Goal: Transaction & Acquisition: Purchase product/service

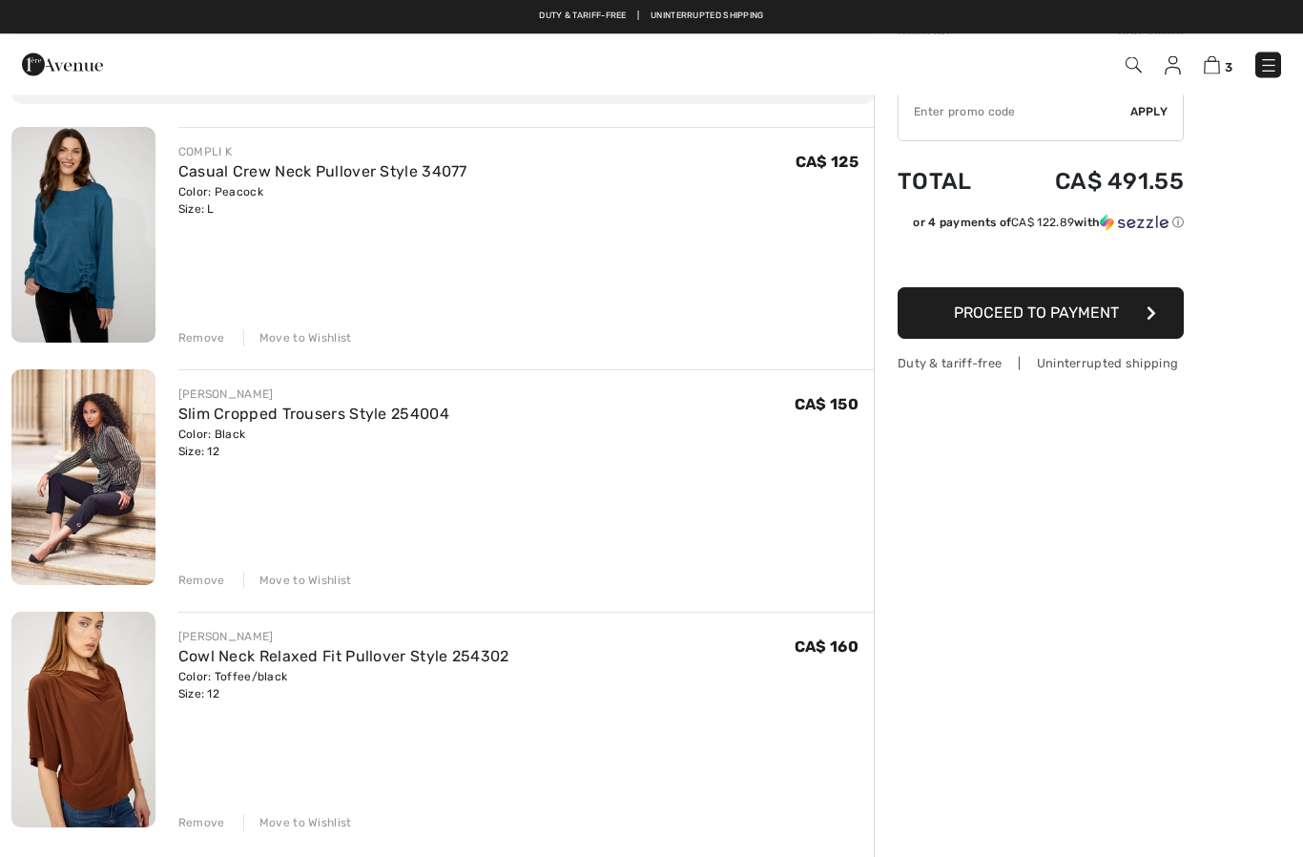
scroll to position [120, 0]
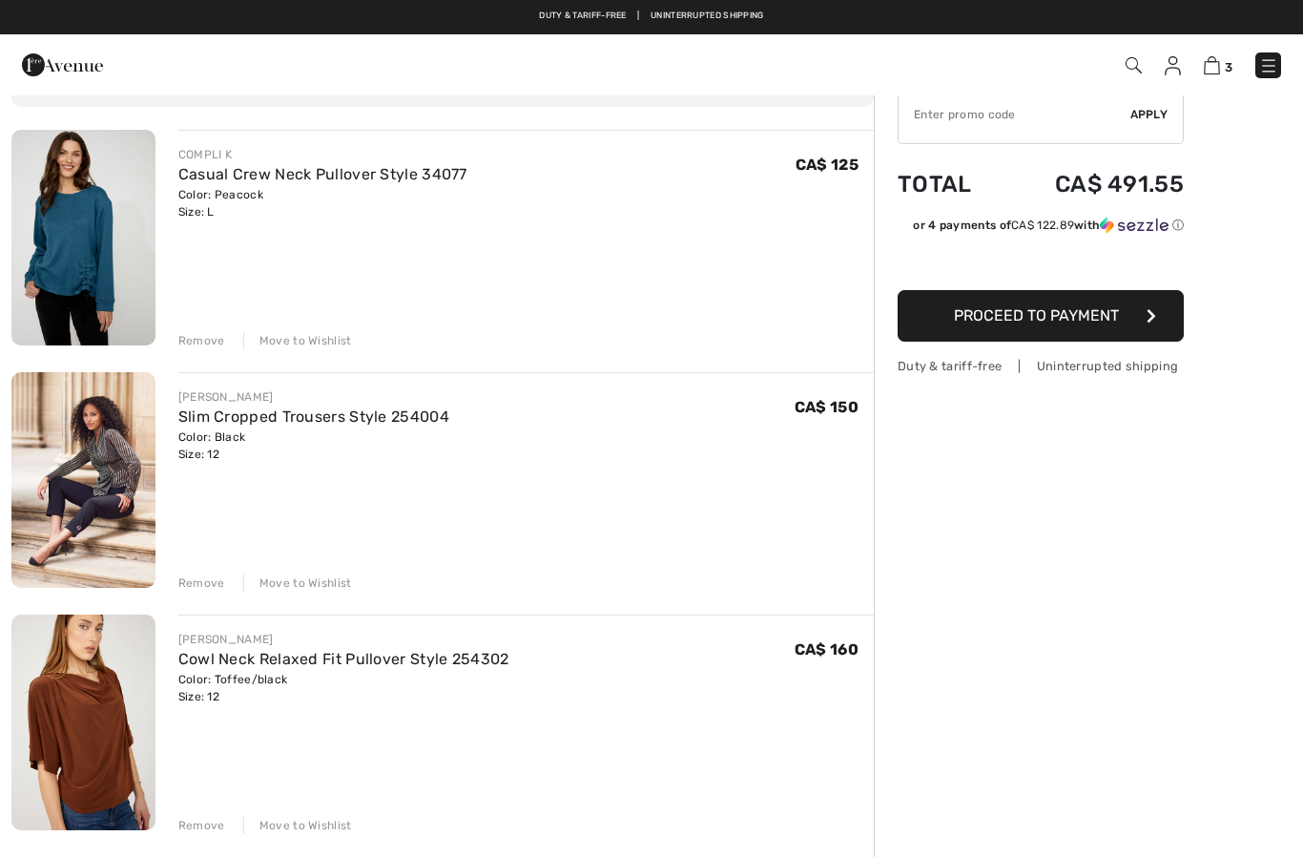
click at [228, 421] on link "Slim Cropped Trousers Style 254004" at bounding box center [313, 416] width 271 height 18
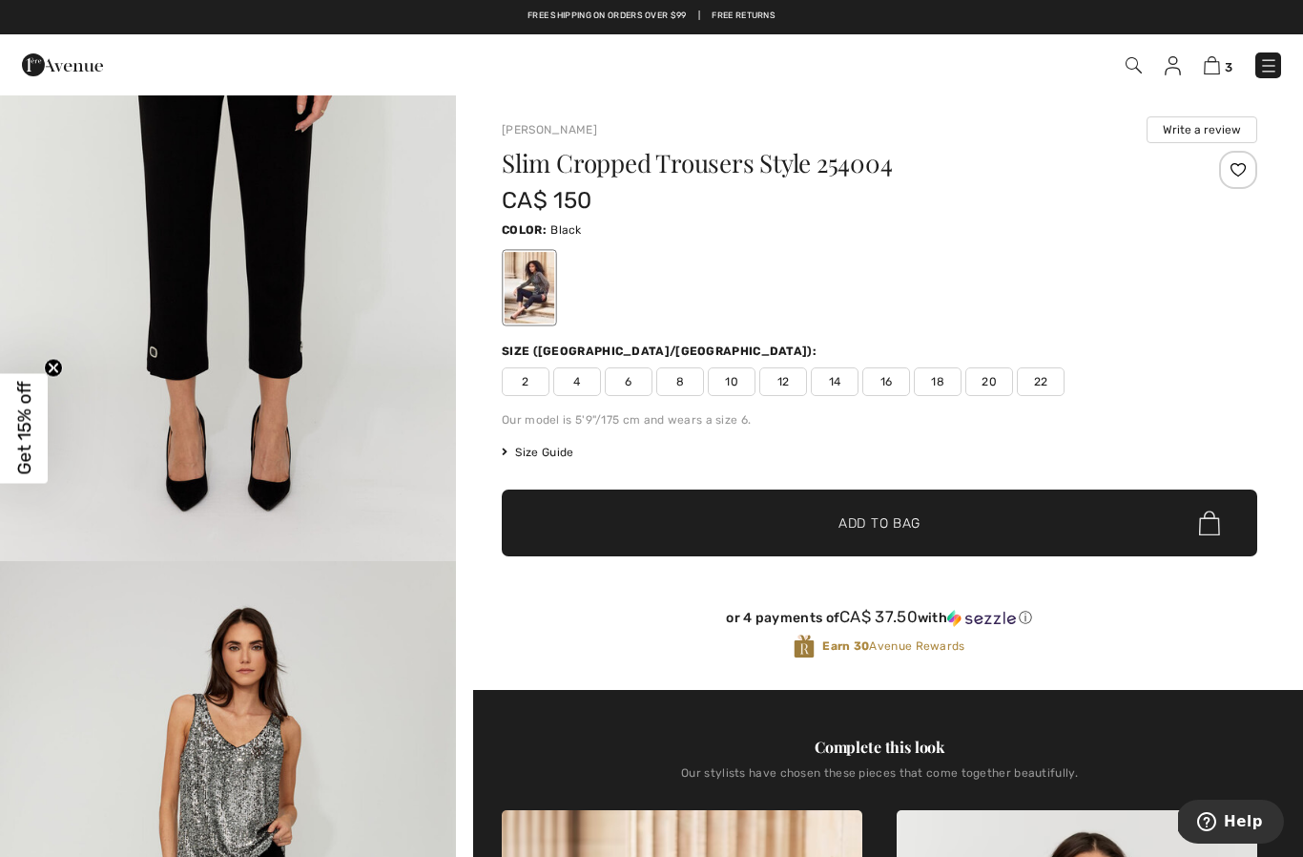
click at [1220, 62] on img at bounding box center [1212, 65] width 16 height 18
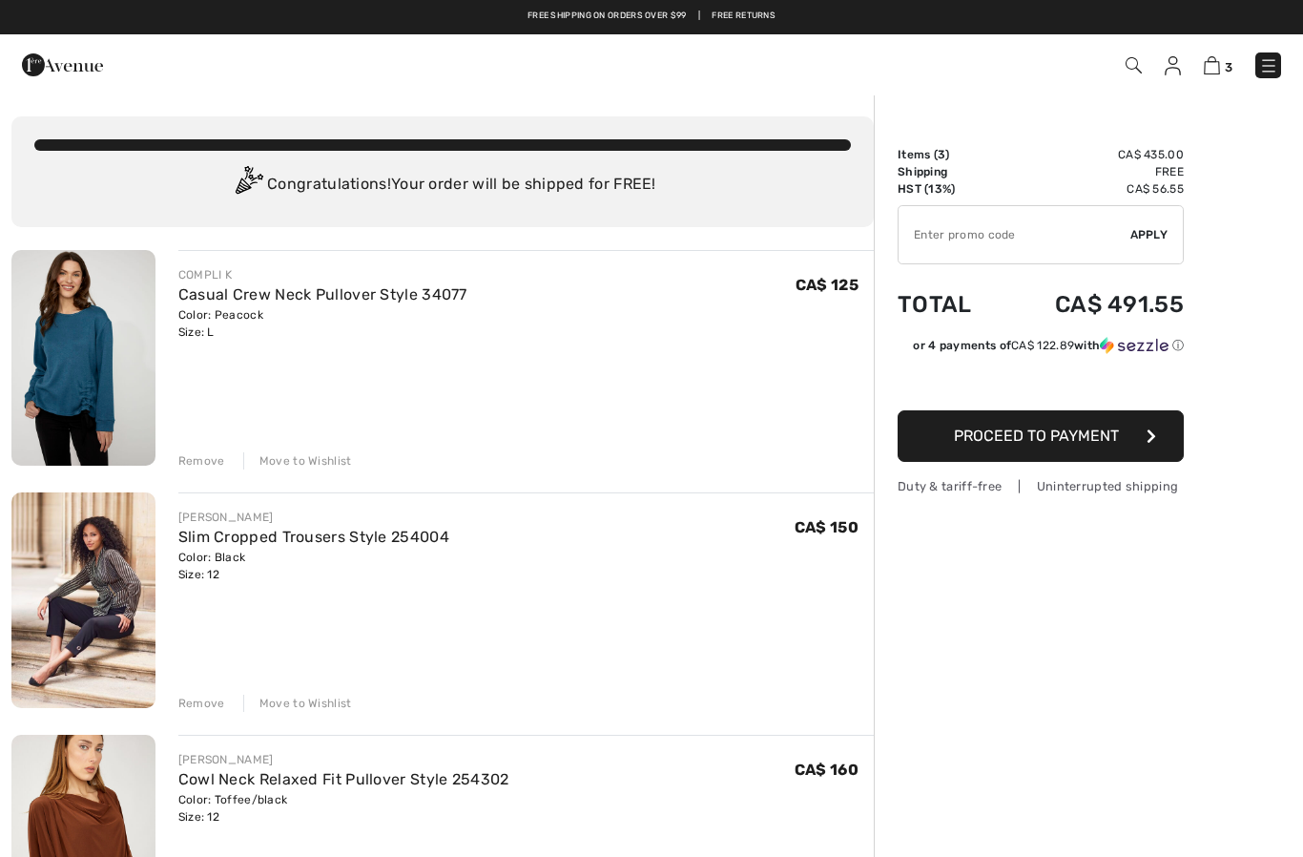
click at [1171, 67] on img at bounding box center [1173, 65] width 16 height 19
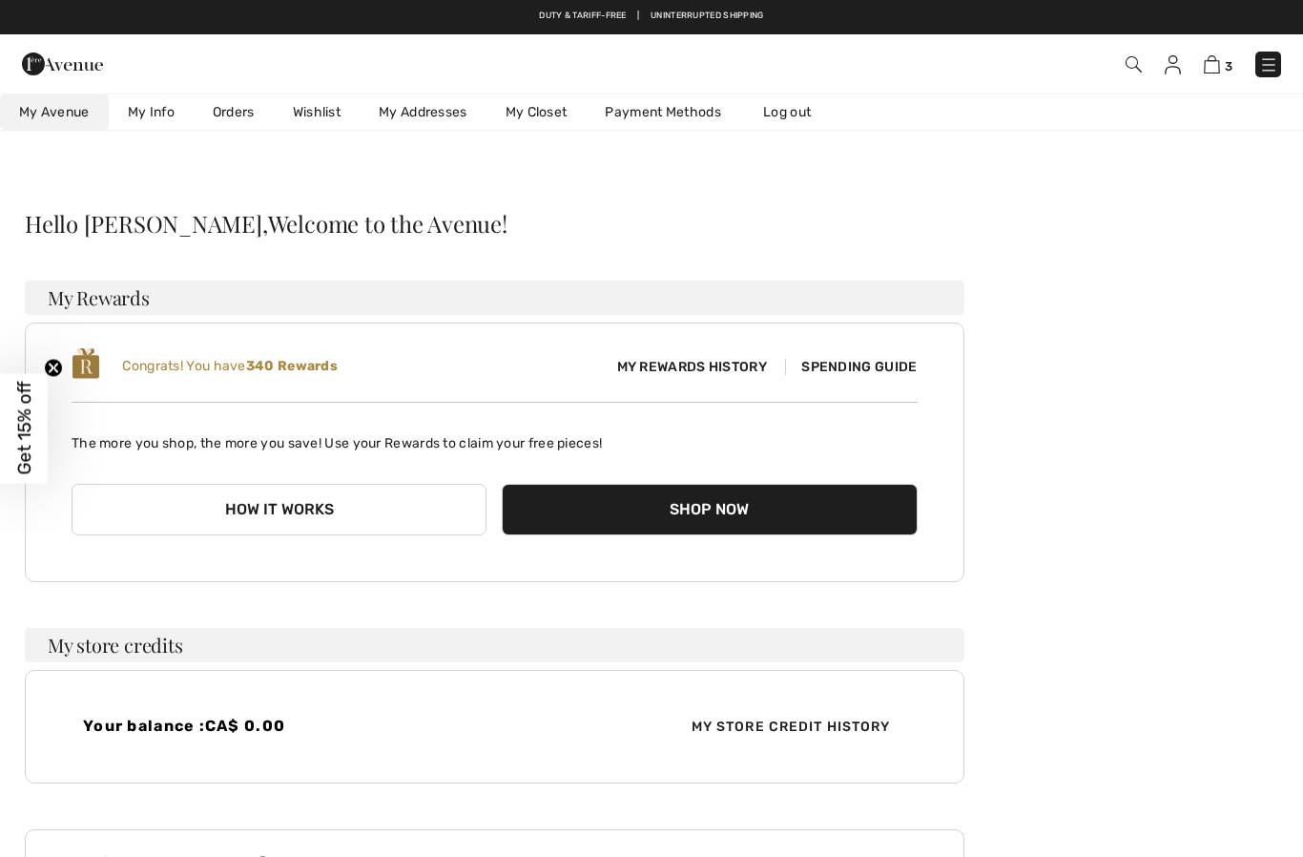
click at [314, 114] on link "Wishlist" at bounding box center [317, 111] width 86 height 35
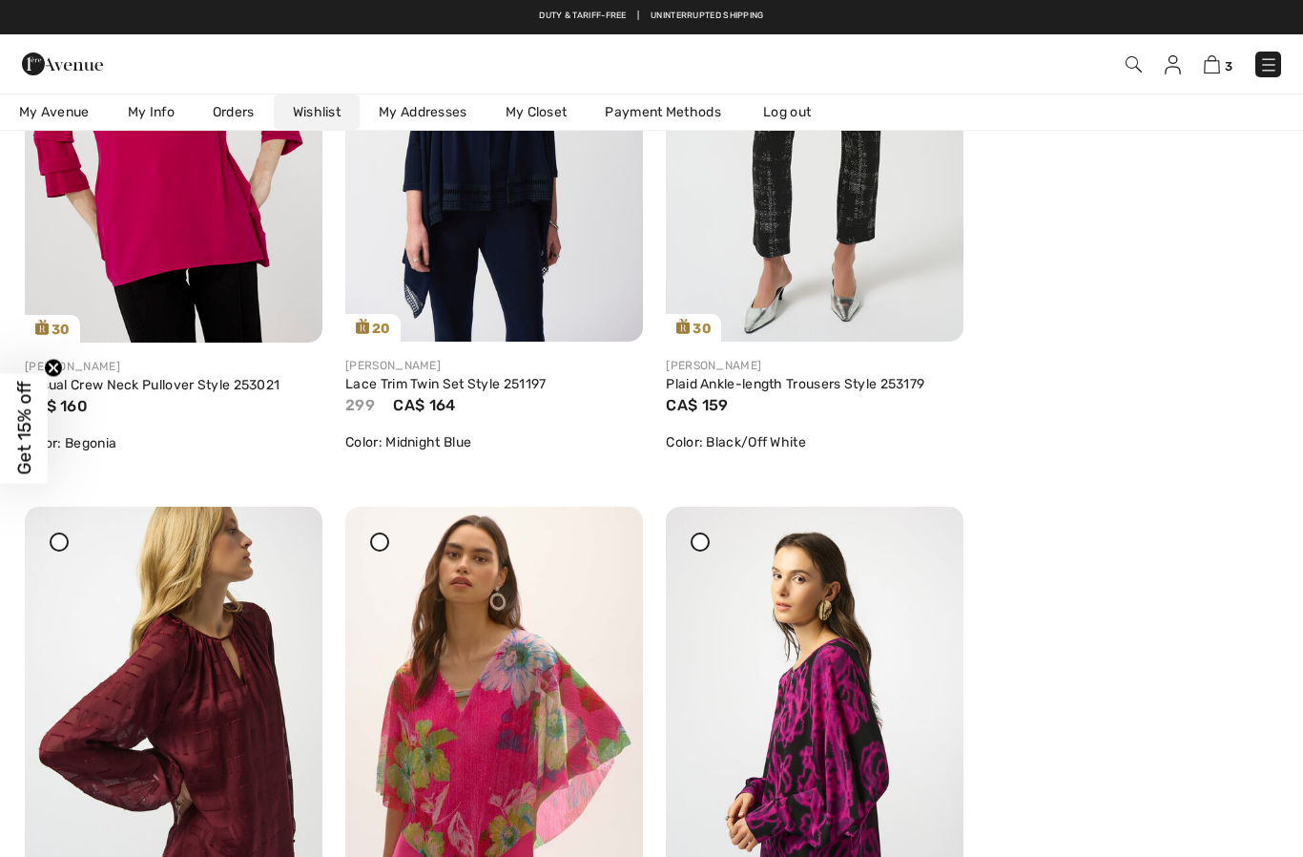
scroll to position [4842, 0]
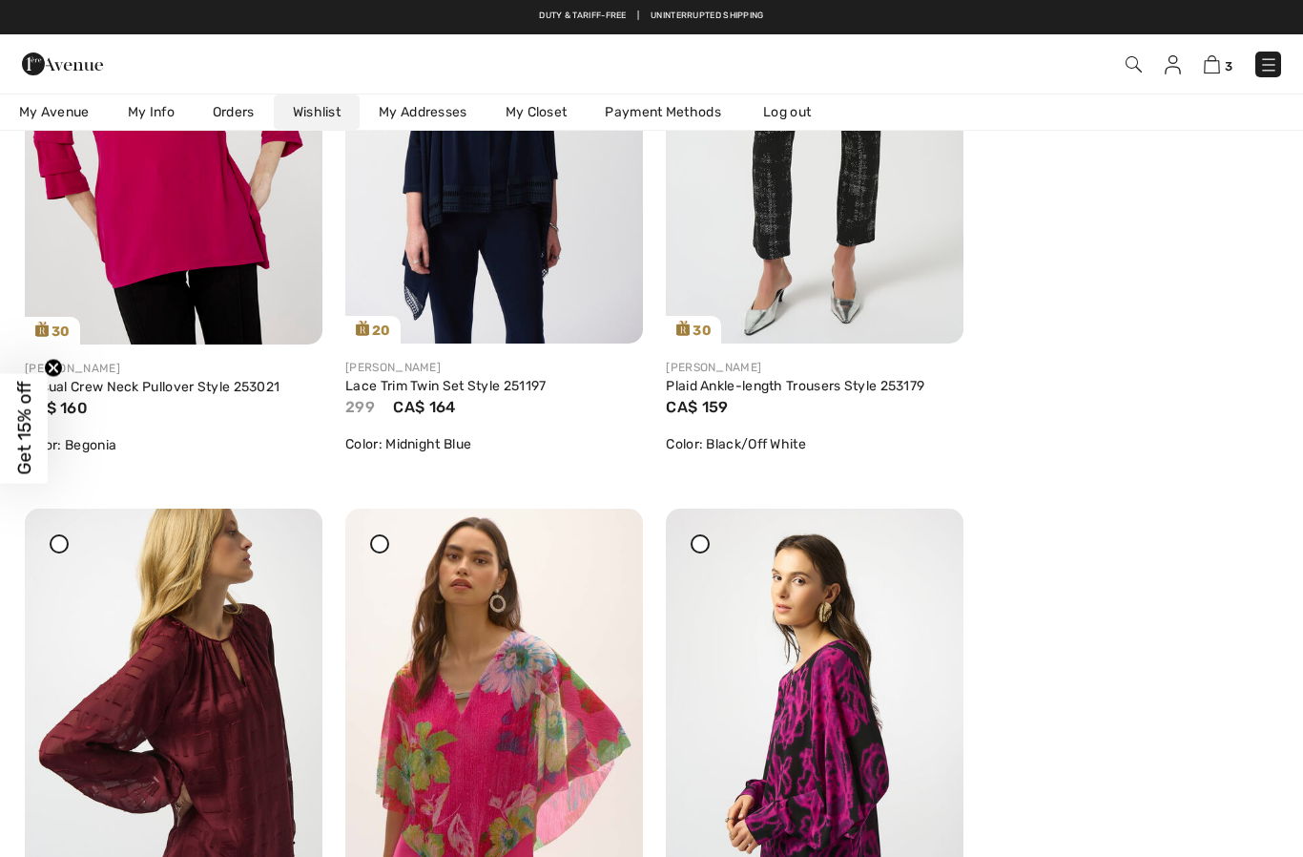
click at [1134, 59] on img at bounding box center [1134, 64] width 16 height 16
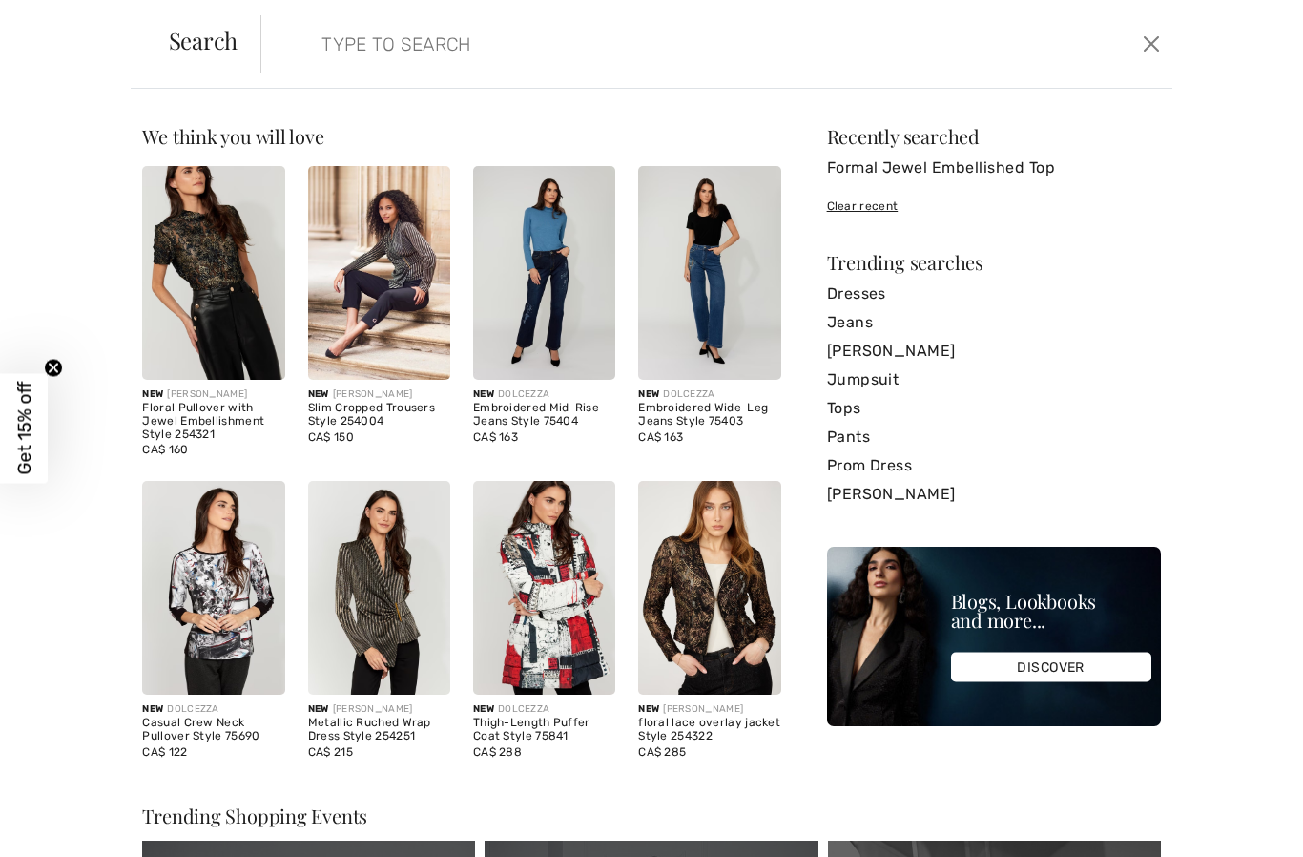
click at [368, 31] on input "search" at bounding box center [618, 43] width 622 height 57
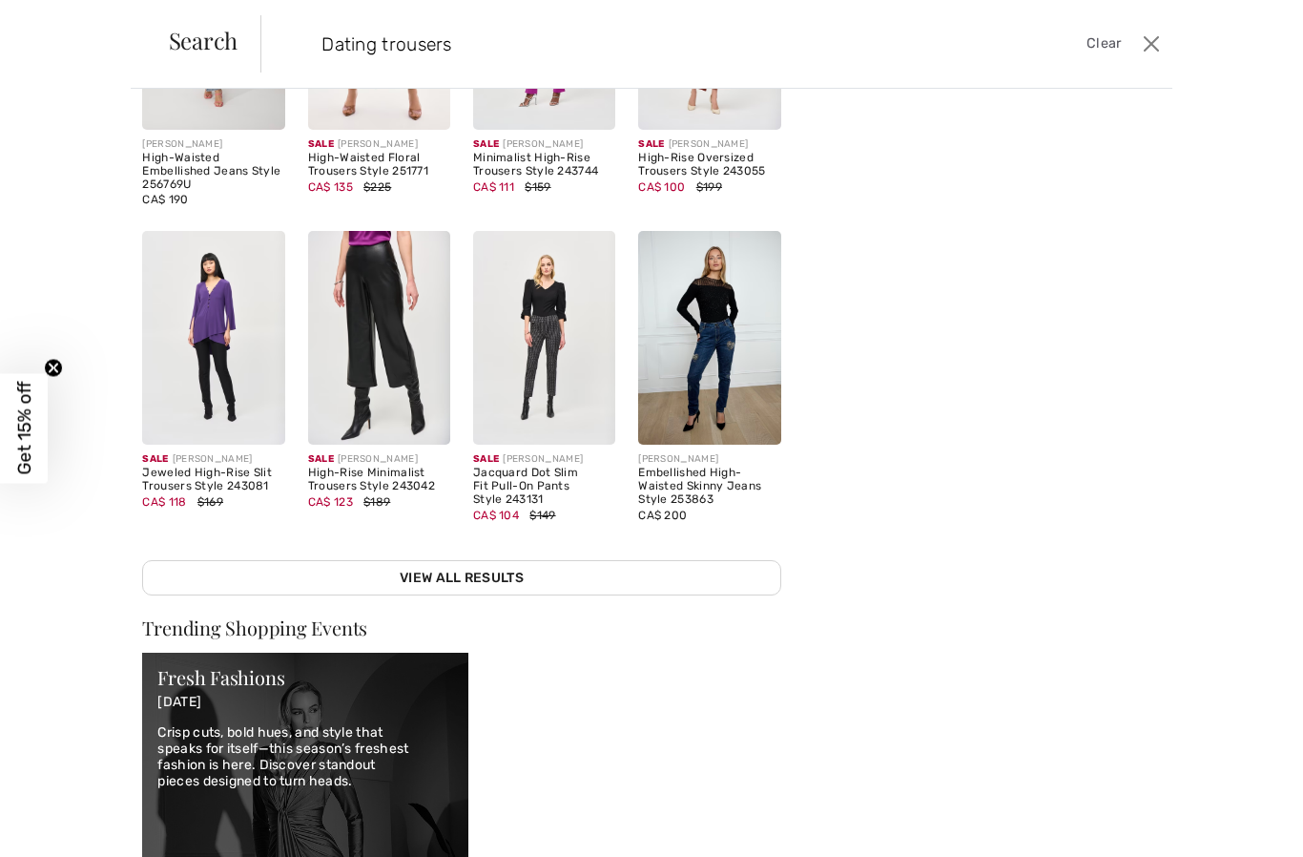
scroll to position [239, 0]
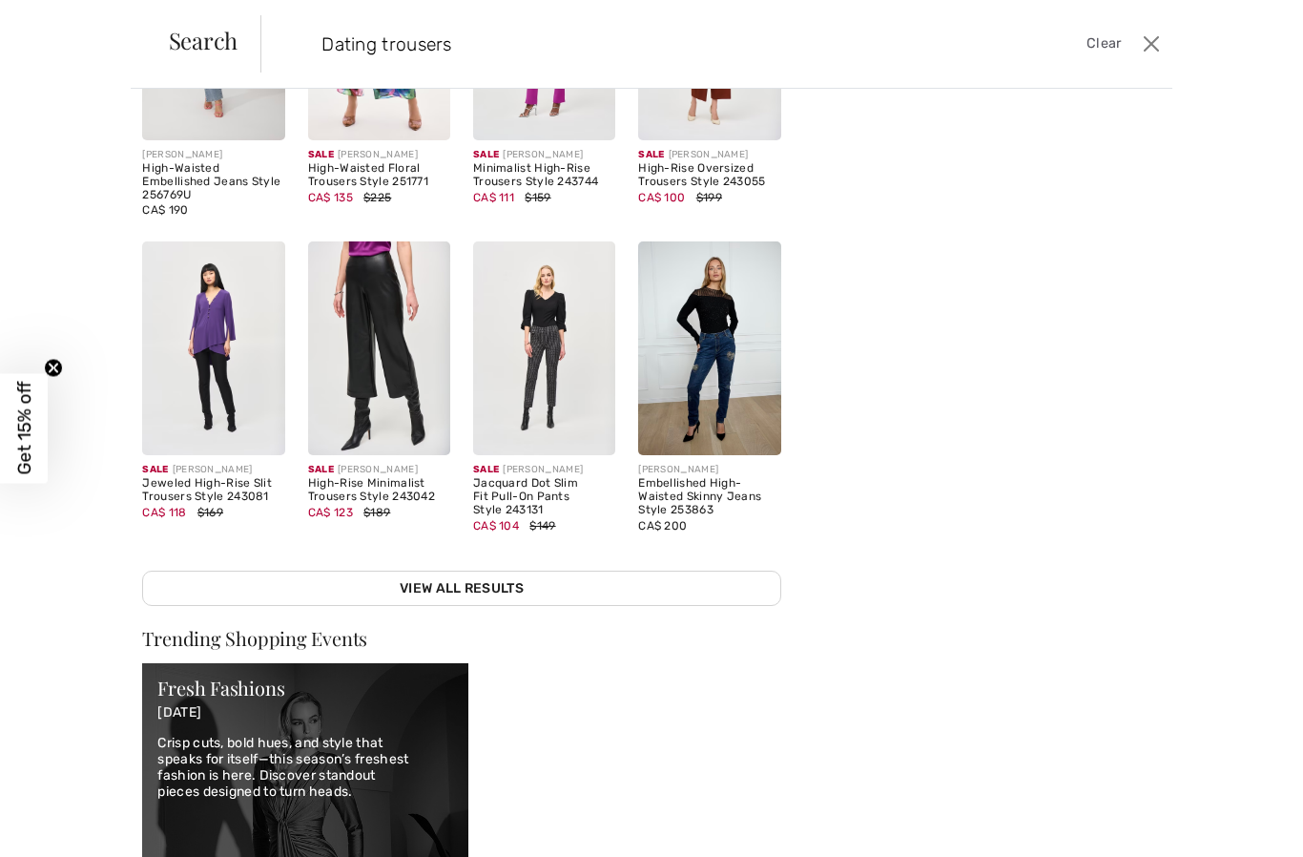
type input "Dating trousers"
click at [439, 575] on link "View All Results" at bounding box center [461, 587] width 638 height 35
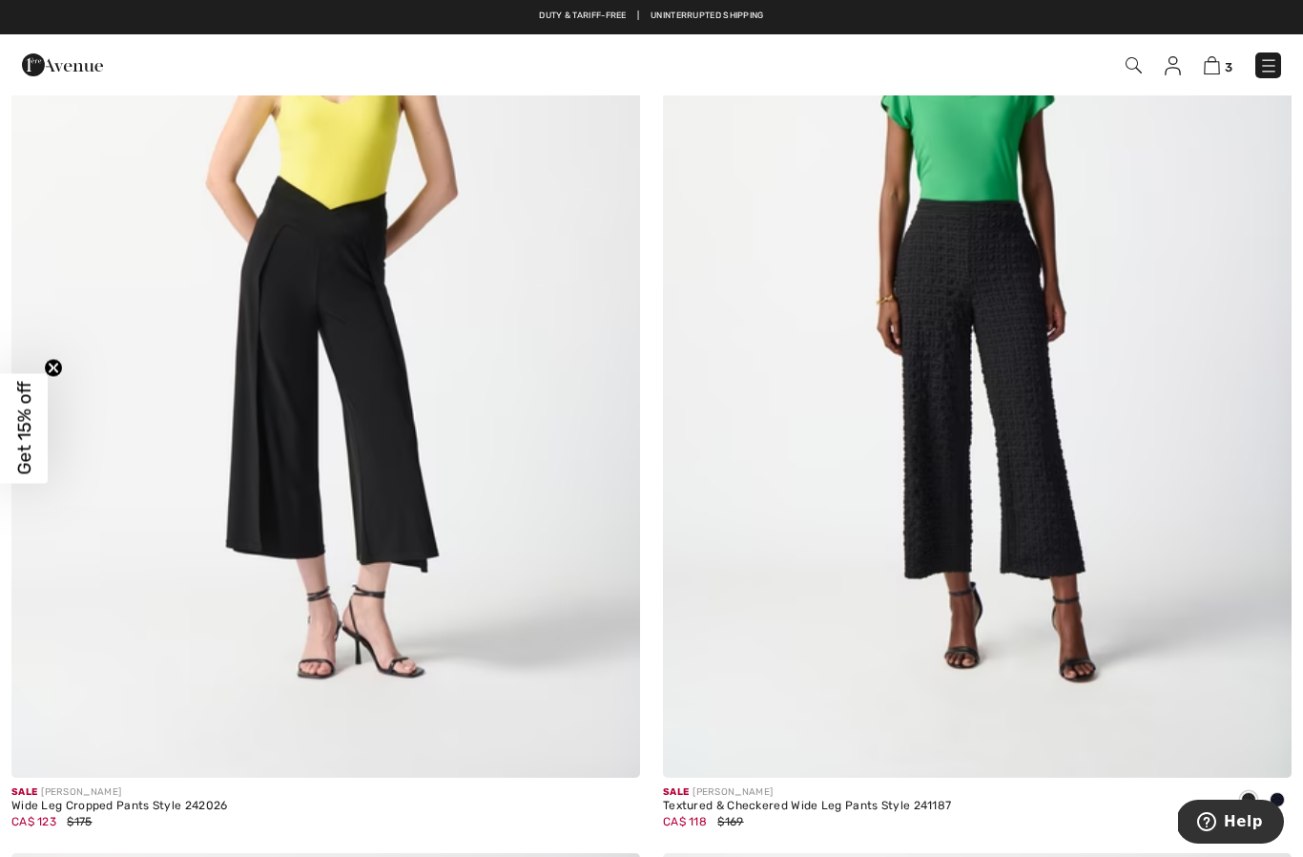
scroll to position [6681, 0]
